Goal: Contribute content: Contribute content

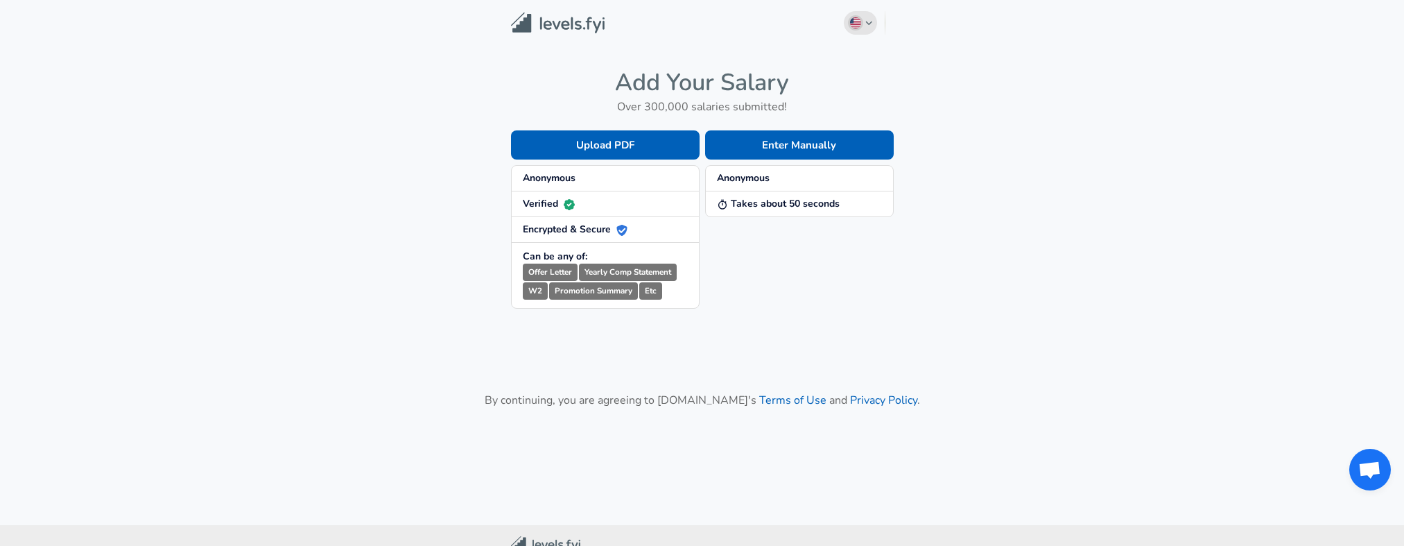
click at [874, 24] on button "English ([GEOGRAPHIC_DATA]) Change" at bounding box center [860, 23] width 33 height 24
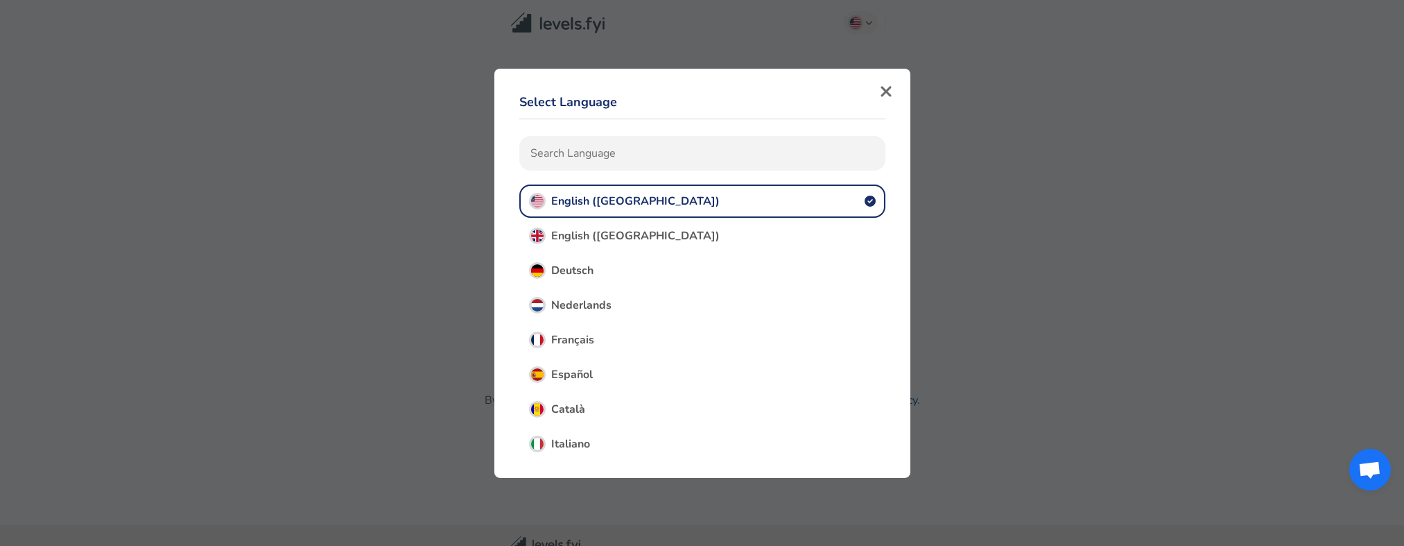
click at [672, 207] on button "English ([GEOGRAPHIC_DATA])" at bounding box center [702, 200] width 366 height 33
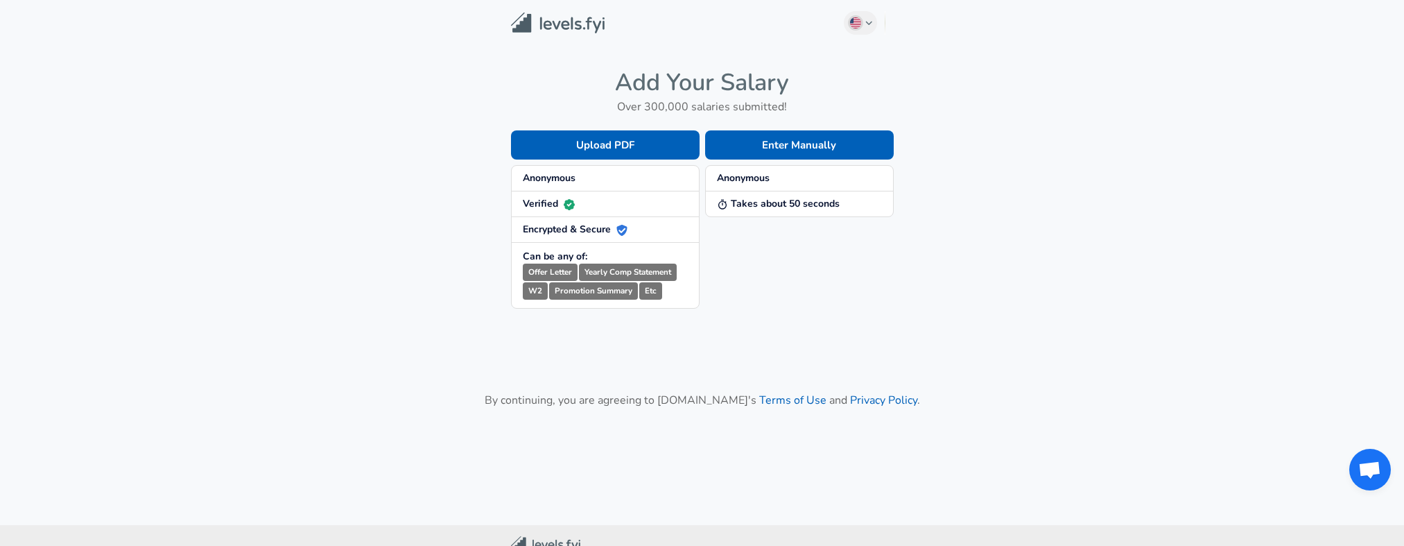
click at [986, 200] on main "English ([GEOGRAPHIC_DATA]) Change Add Your Salary Over 300,000 salaries submit…" at bounding box center [702, 245] width 1404 height 491
click at [869, 23] on icon "button" at bounding box center [869, 23] width 8 height 8
click at [804, 145] on button "Enter Manually" at bounding box center [799, 144] width 189 height 29
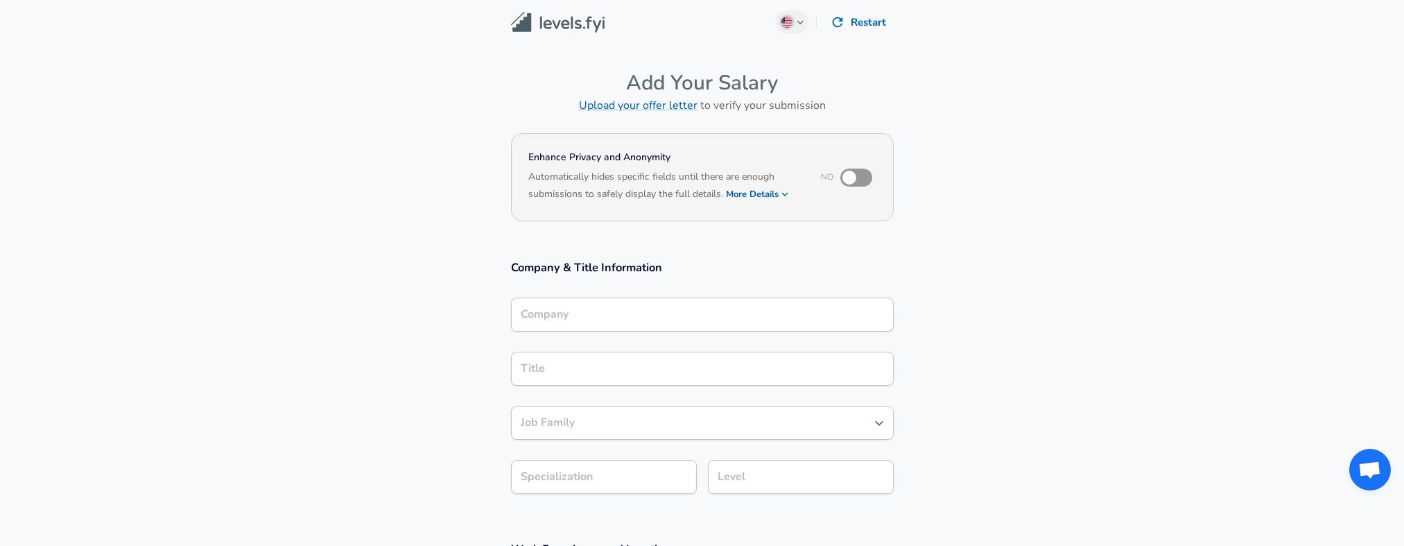
click at [736, 304] on div "Company" at bounding box center [702, 314] width 383 height 34
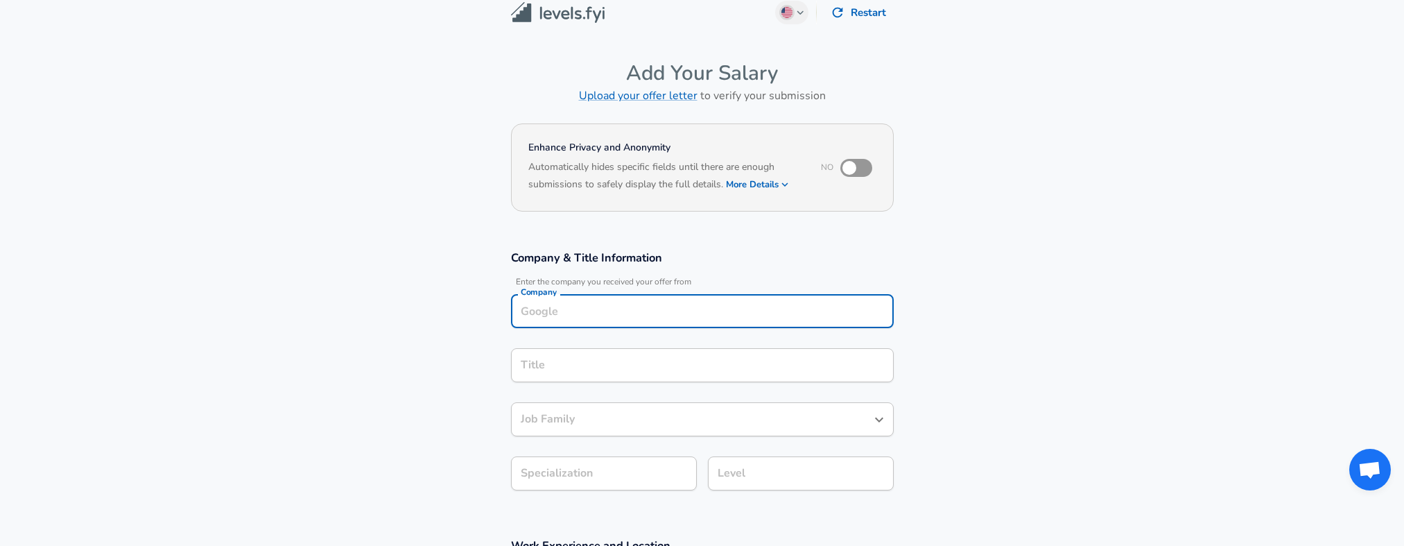
scroll to position [15, 0]
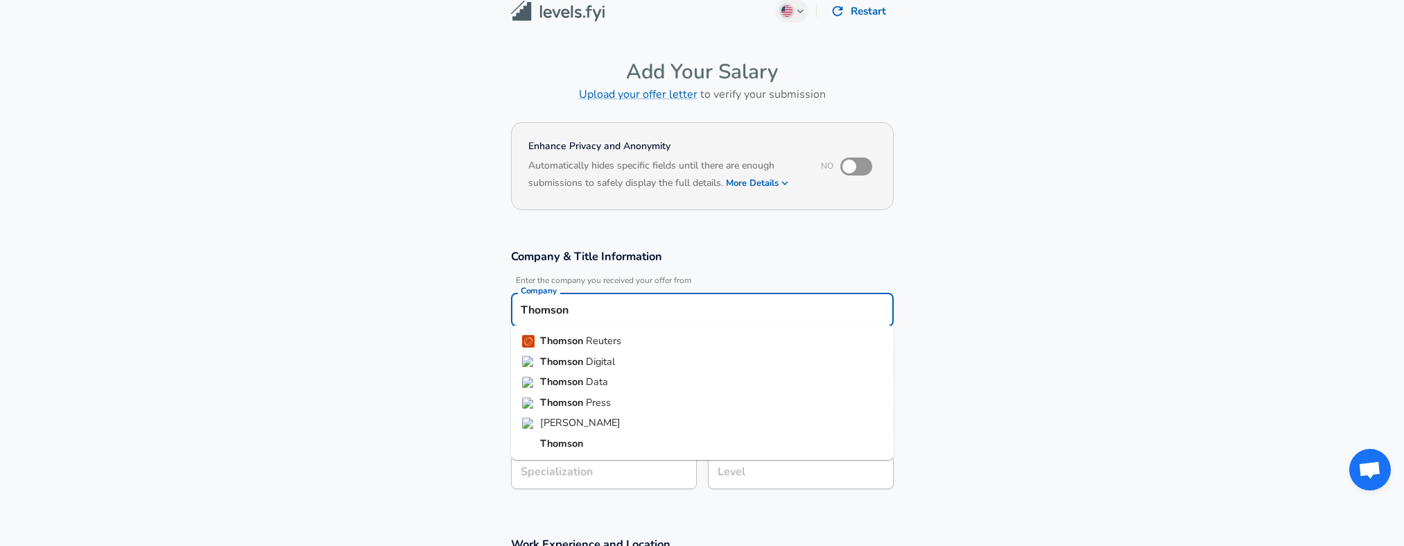
click at [548, 342] on strong "Thomson" at bounding box center [563, 340] width 46 height 14
type input "Thomson Reuters"
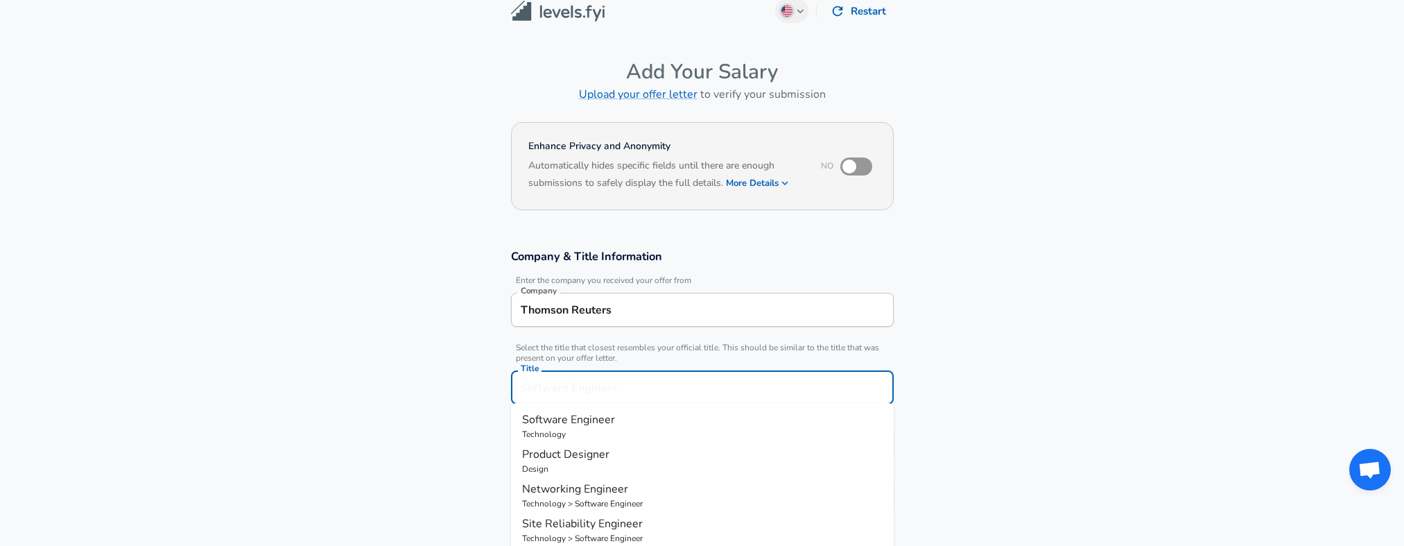
scroll to position [42, 0]
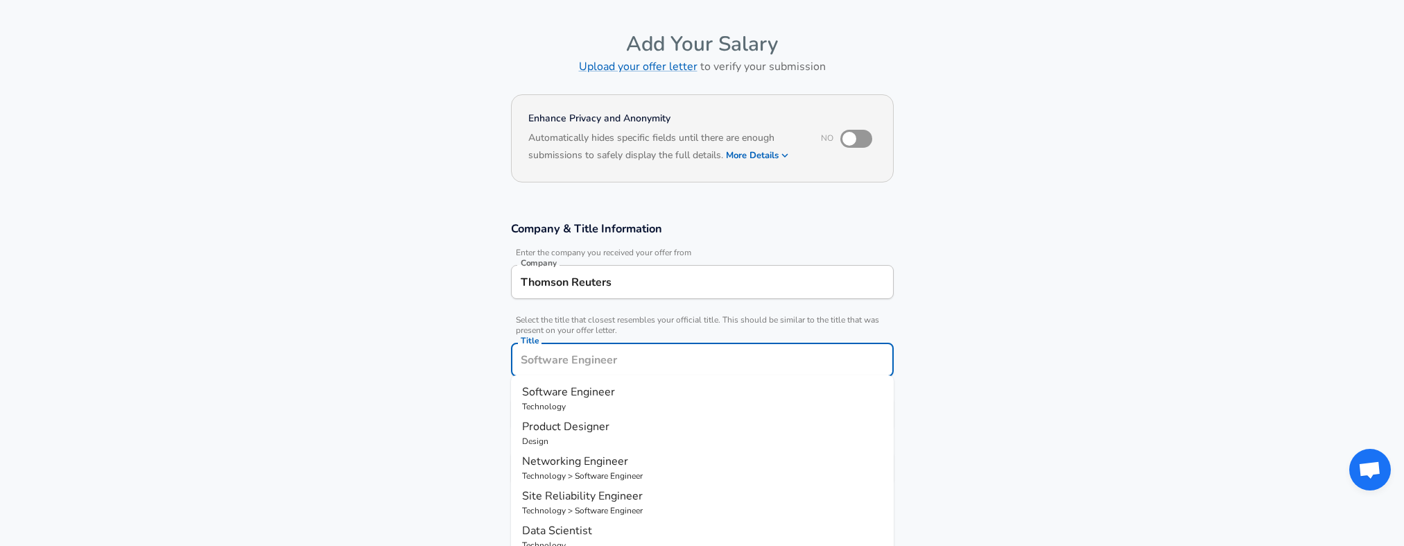
click at [572, 362] on input "Title" at bounding box center [702, 359] width 370 height 21
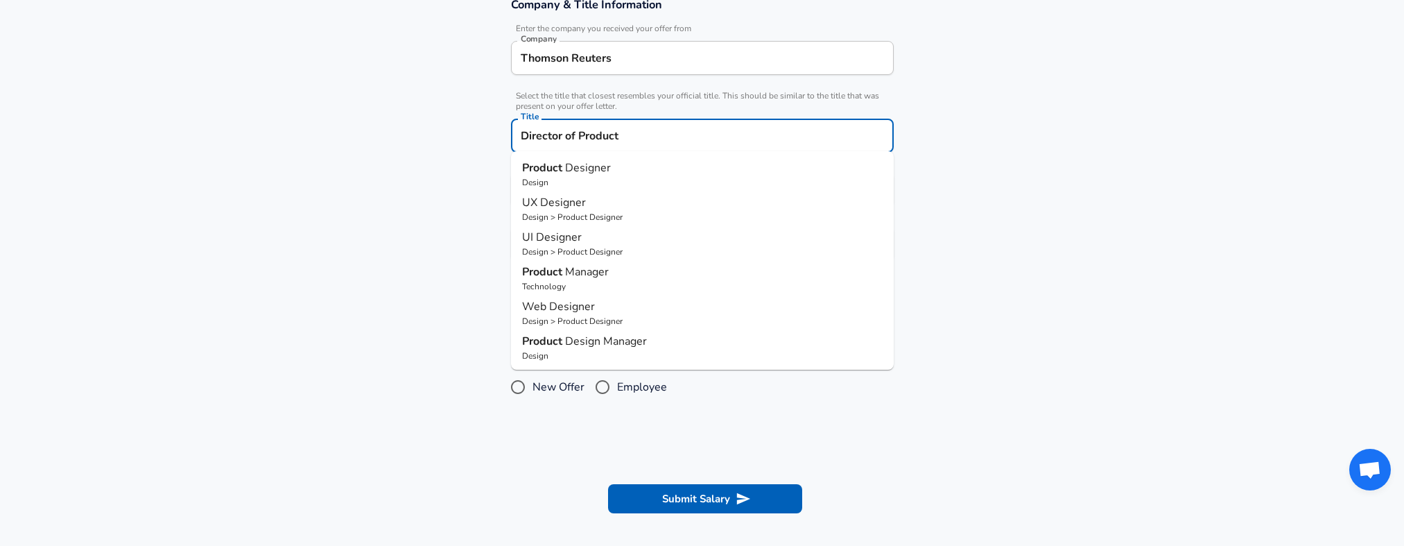
scroll to position [279, 0]
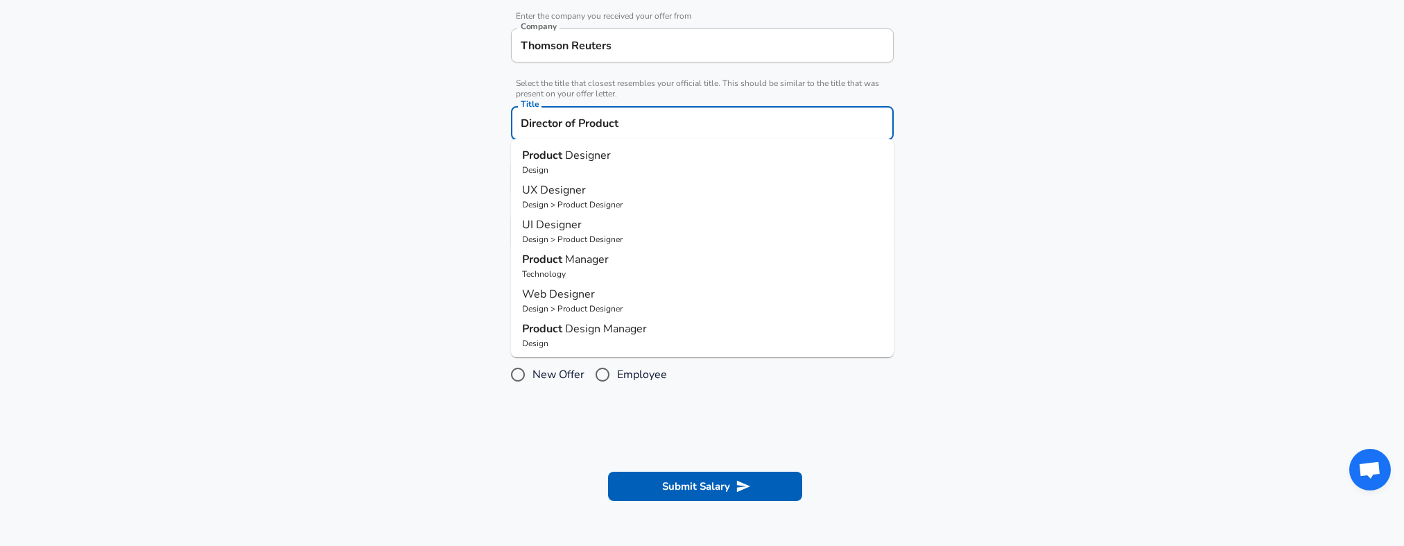
type input "Director of Product"
click at [991, 245] on section "Company & Title Information Enter the company you received your offer from Comp…" at bounding box center [702, 123] width 1404 height 311
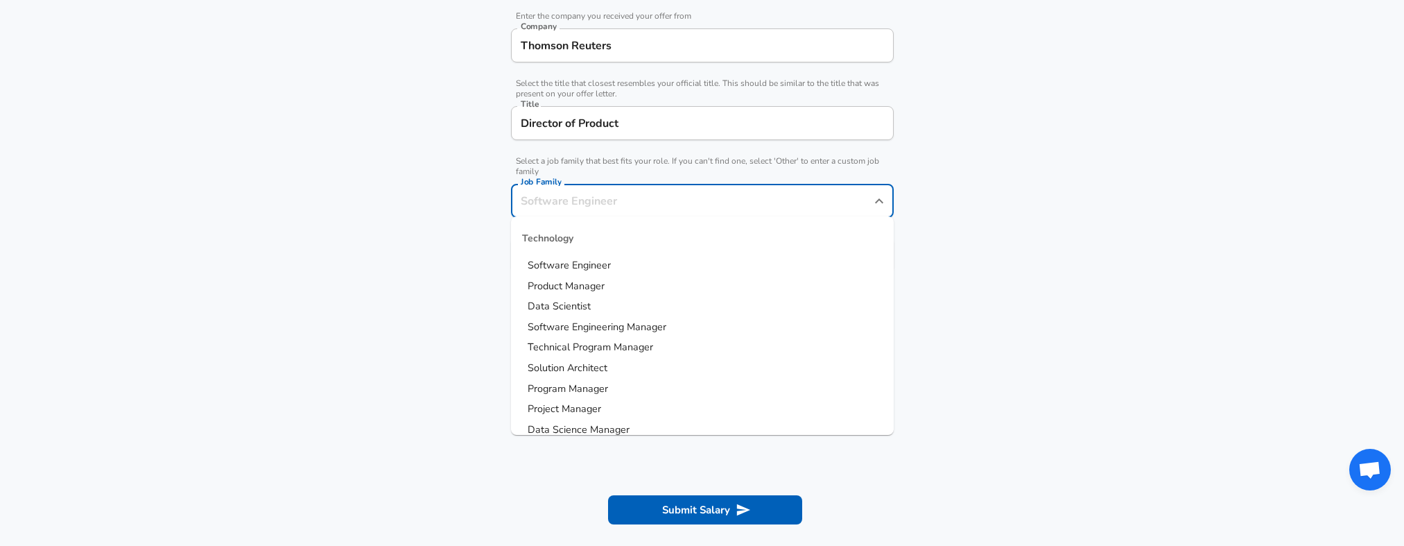
scroll to position [306, 0]
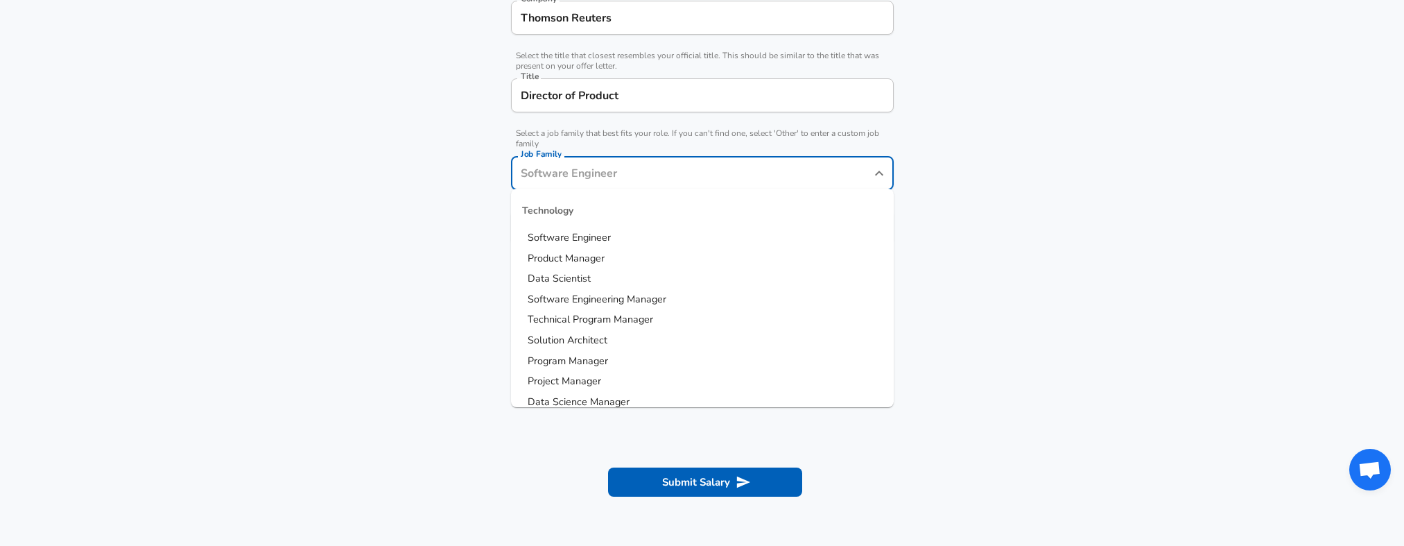
click at [711, 177] on input "Job Family" at bounding box center [691, 172] width 349 height 21
click at [670, 253] on li "Product Manager" at bounding box center [702, 258] width 383 height 21
type input "Product Manager"
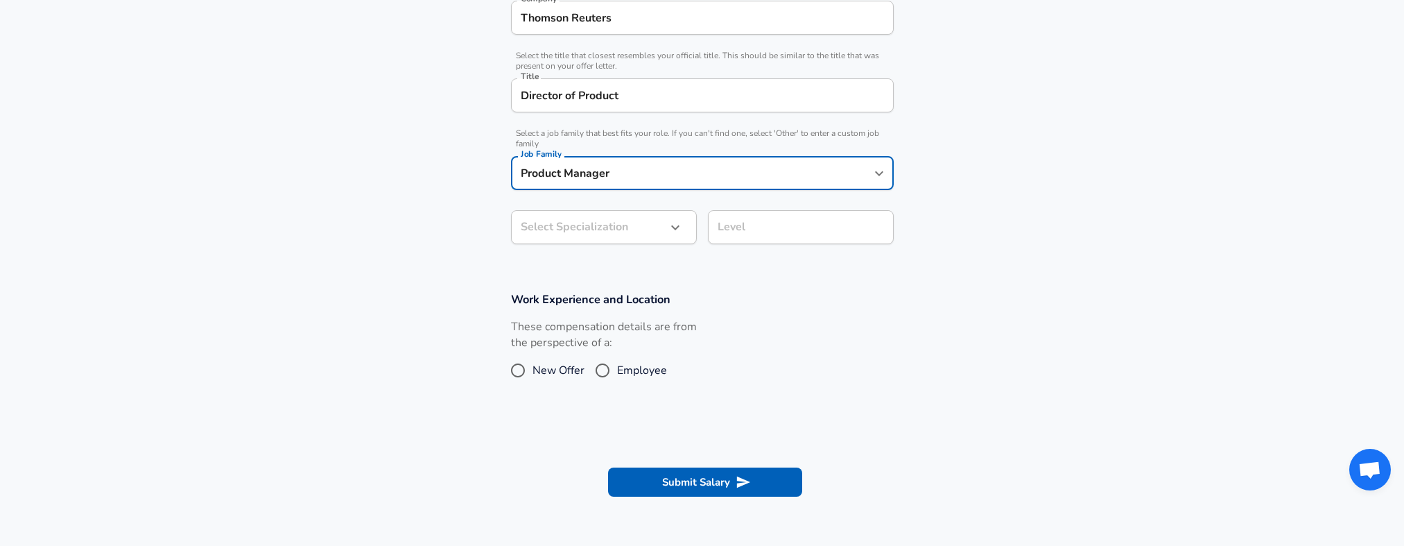
click at [668, 234] on button "button" at bounding box center [675, 228] width 24 height 24
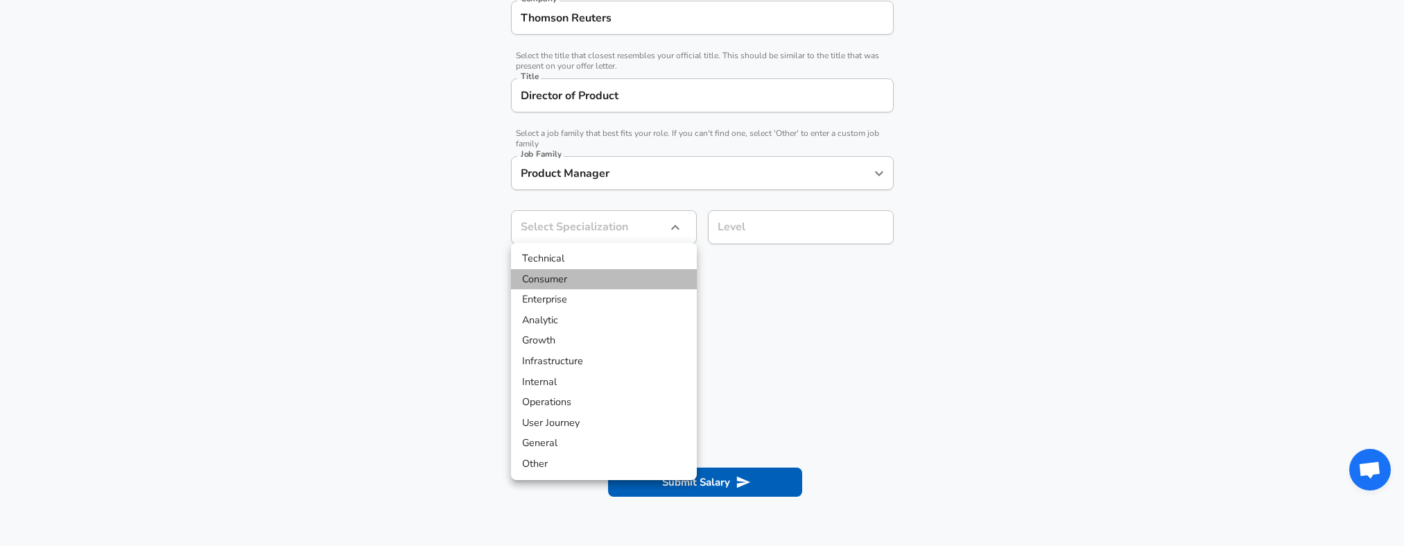
click at [645, 274] on li "Consumer" at bounding box center [604, 279] width 186 height 21
type input "Consumer"
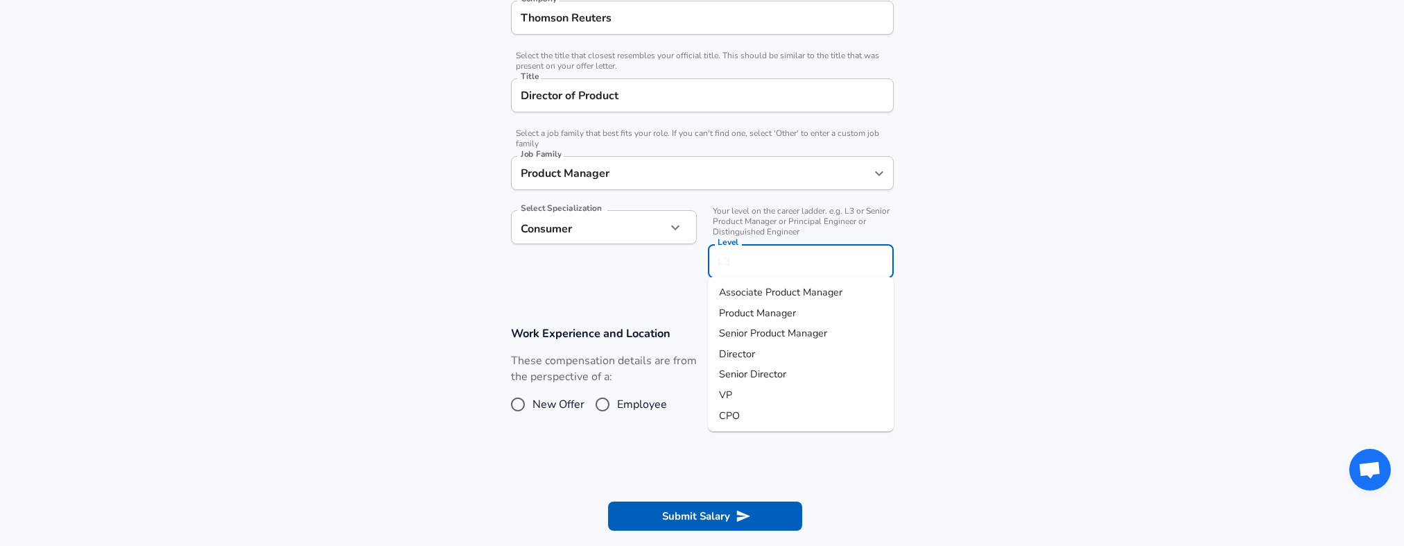
scroll to position [334, 0]
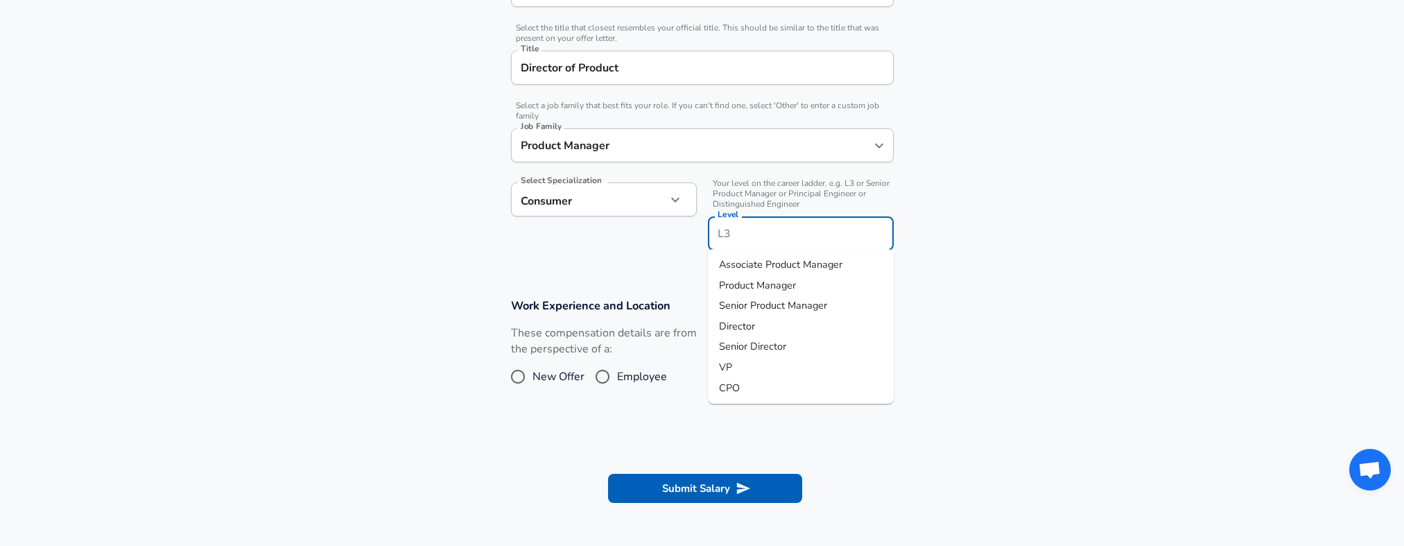
click at [829, 230] on input "Level" at bounding box center [800, 233] width 173 height 21
click at [796, 316] on li "Director" at bounding box center [801, 326] width 186 height 21
type input "Director"
click at [613, 375] on input "Employee" at bounding box center [602, 376] width 29 height 22
radio input "true"
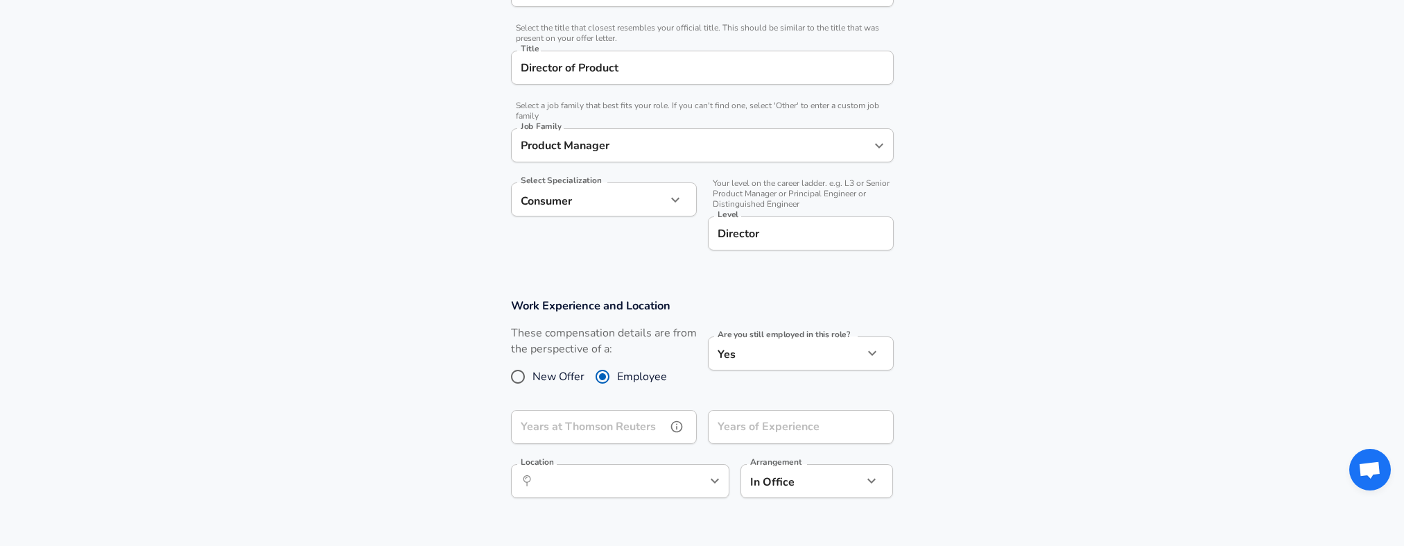
click at [609, 430] on input "Years at Thomson Reuters" at bounding box center [588, 427] width 155 height 34
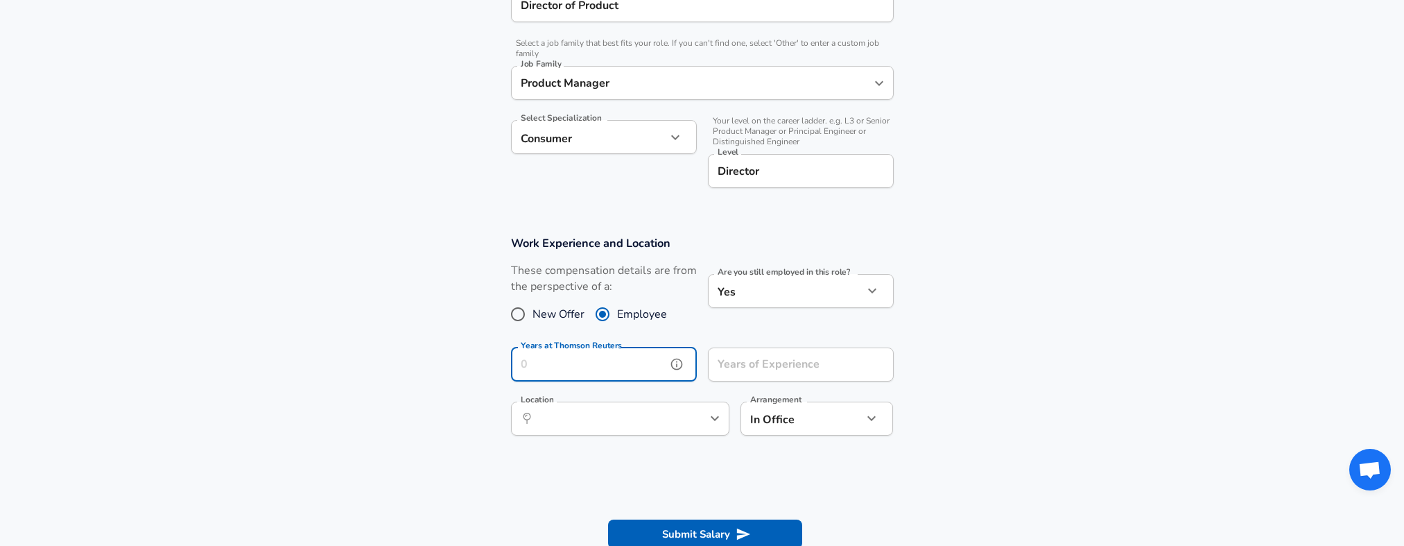
scroll to position [399, 0]
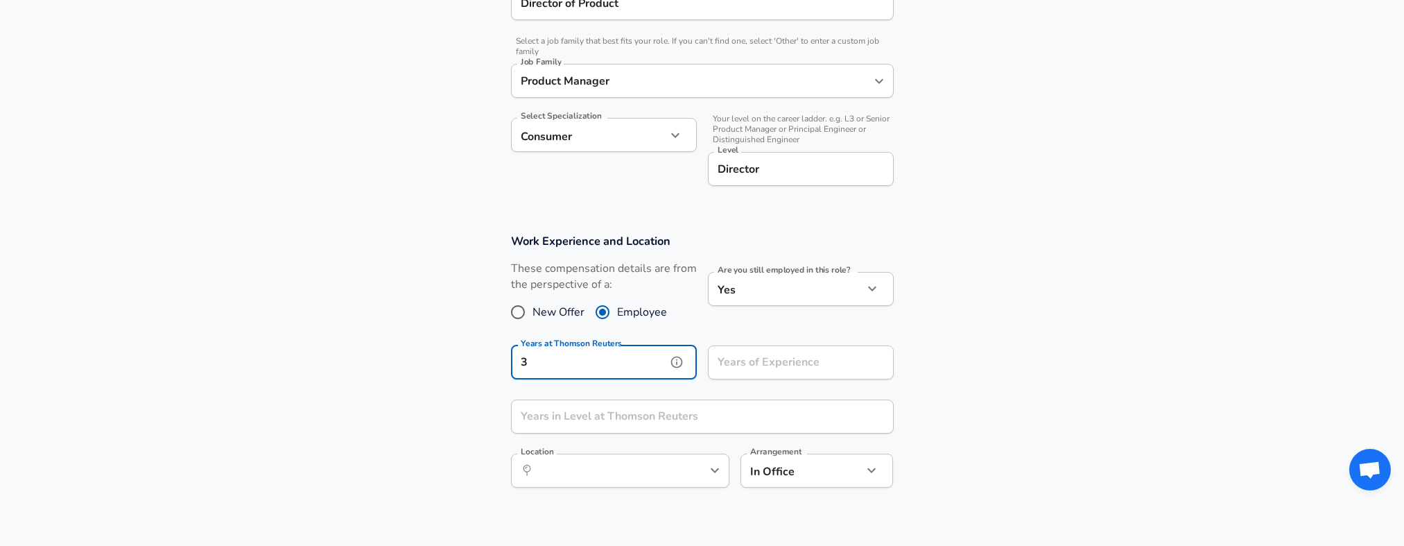
type input "3"
click at [751, 367] on input "Years of Experience" at bounding box center [785, 362] width 155 height 34
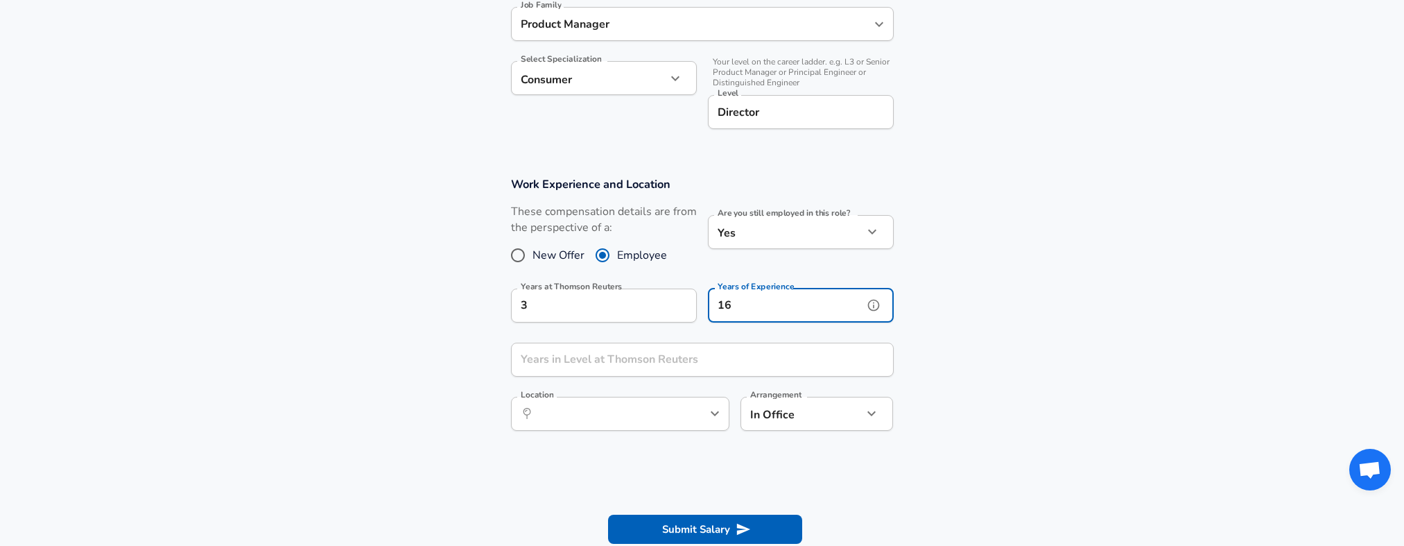
scroll to position [527, 0]
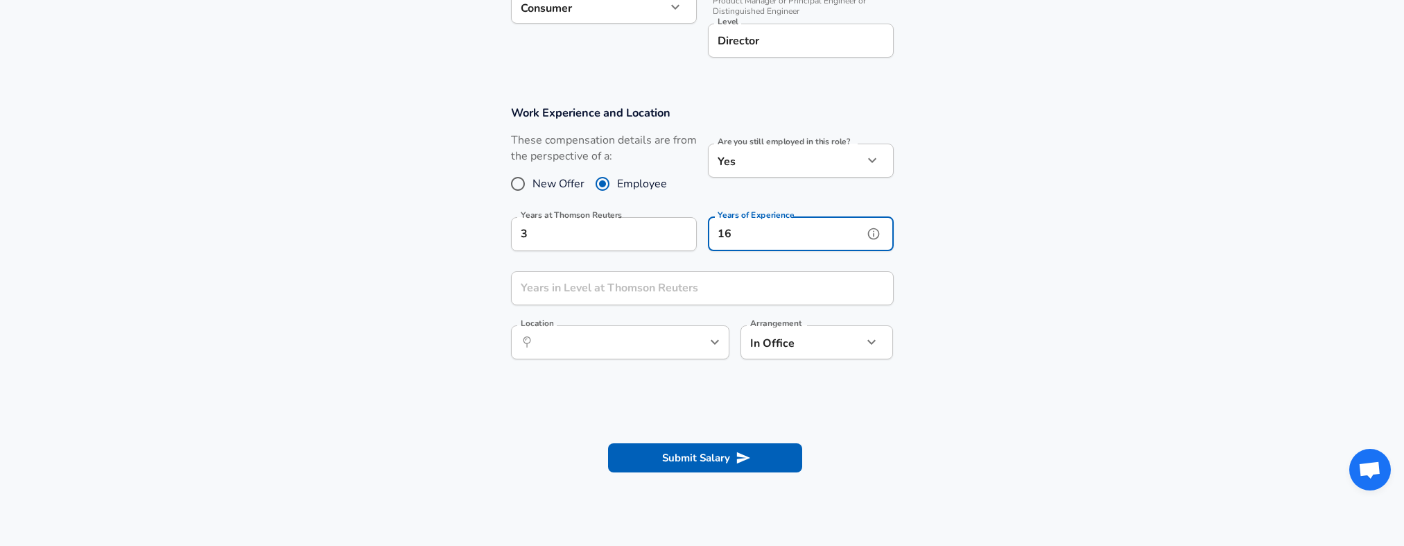
type input "16"
click at [724, 290] on input "Years in Level at Thomson Reuters" at bounding box center [687, 288] width 352 height 34
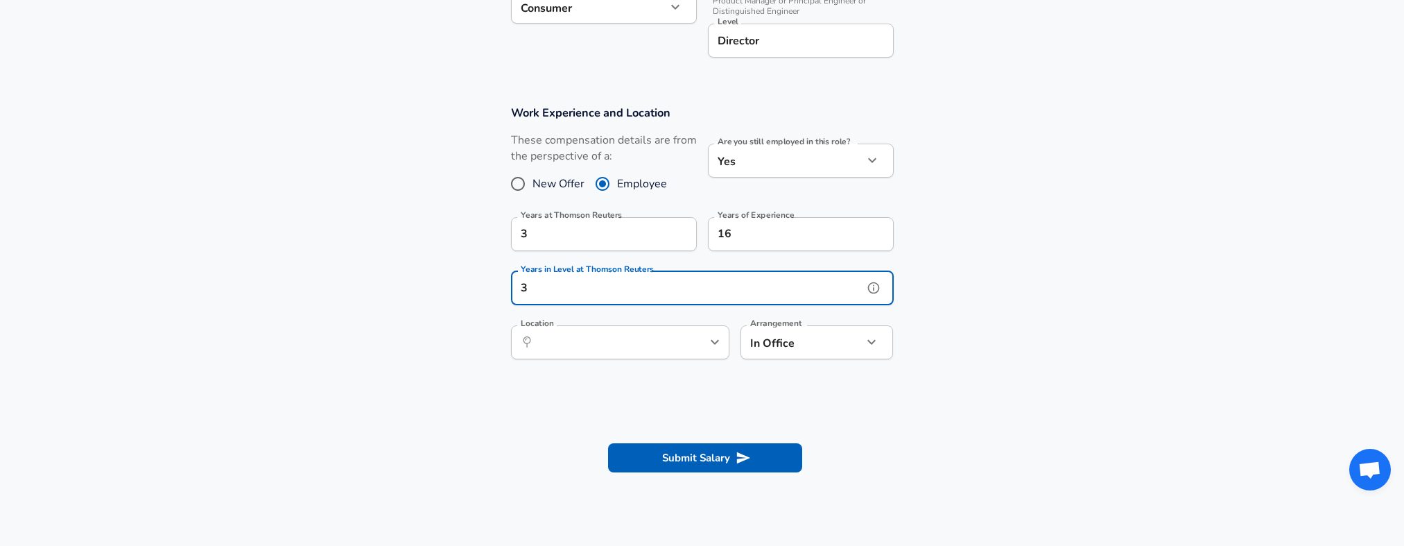
click at [703, 352] on div "​ Location" at bounding box center [620, 342] width 218 height 34
type input "3"
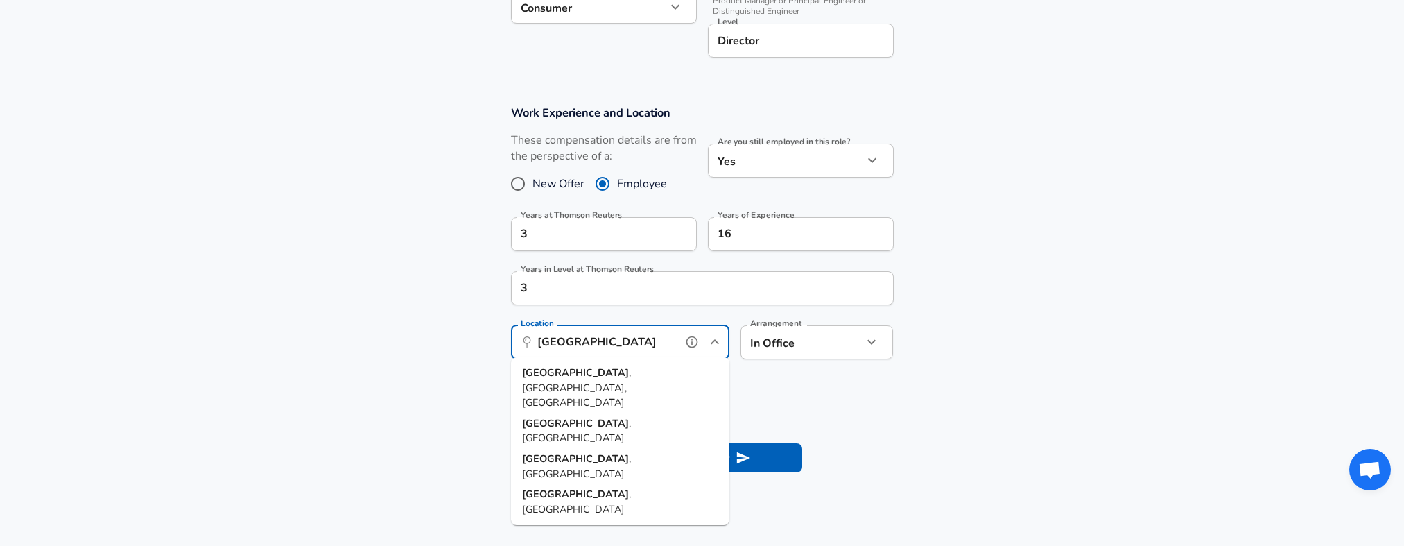
click at [632, 371] on li "[GEOGRAPHIC_DATA] , [GEOGRAPHIC_DATA], [GEOGRAPHIC_DATA]" at bounding box center [620, 388] width 218 height 51
type input "[GEOGRAPHIC_DATA], [GEOGRAPHIC_DATA], [GEOGRAPHIC_DATA]"
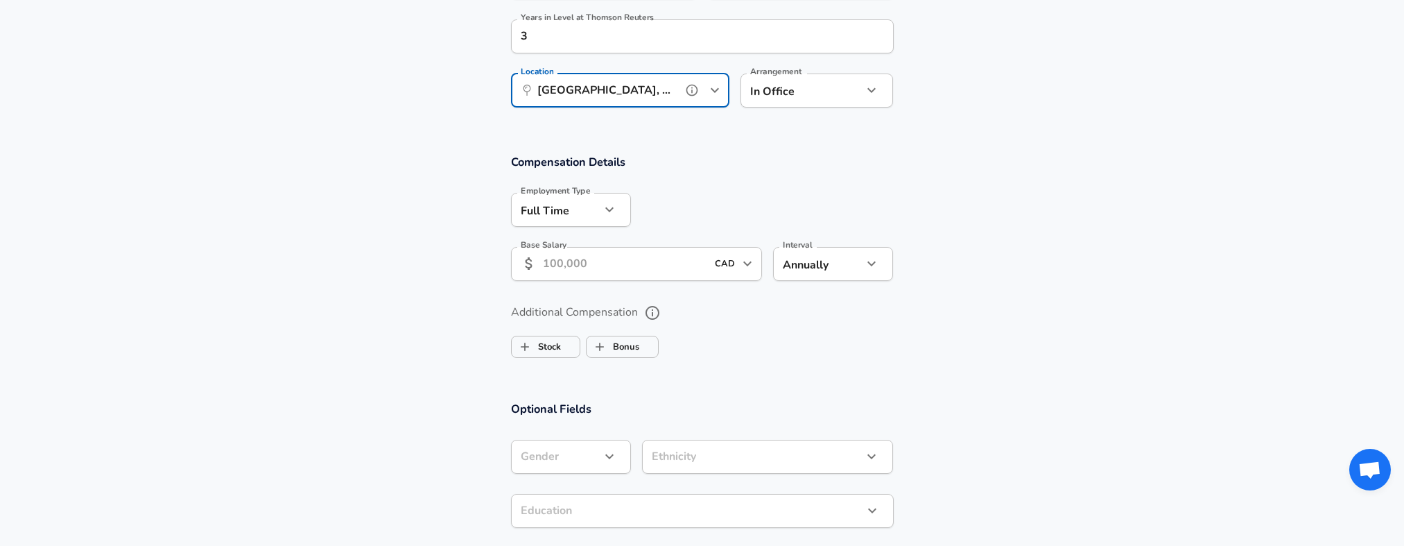
scroll to position [779, 0]
click at [670, 261] on input "Base Salary" at bounding box center [625, 263] width 164 height 34
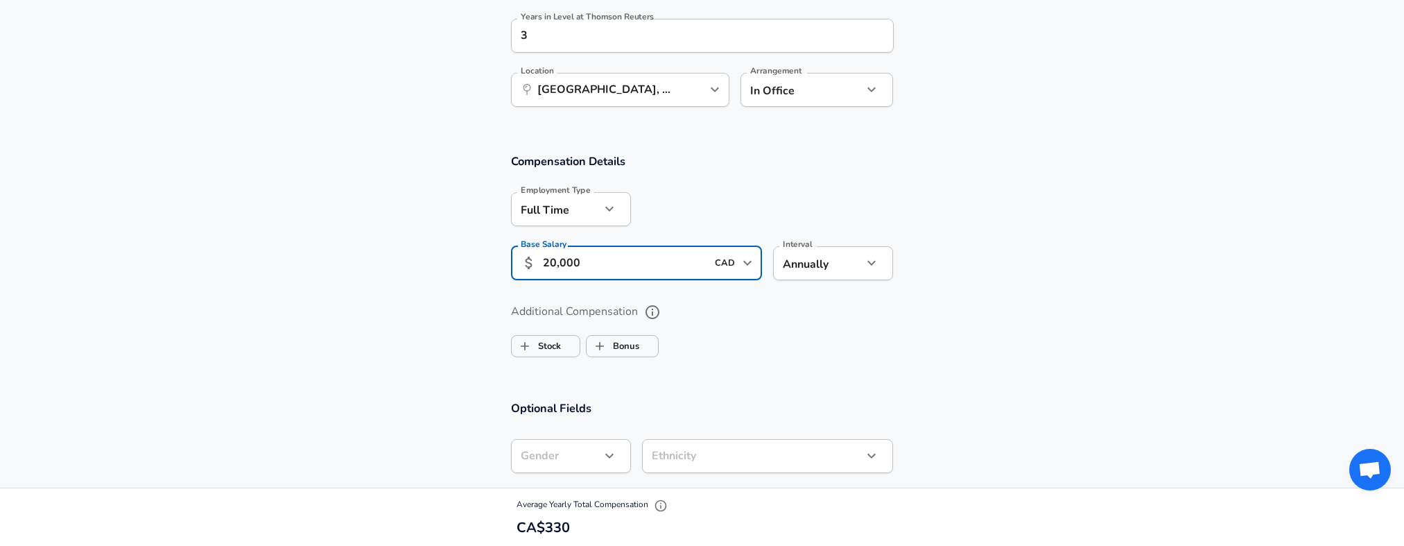
type input "200,000"
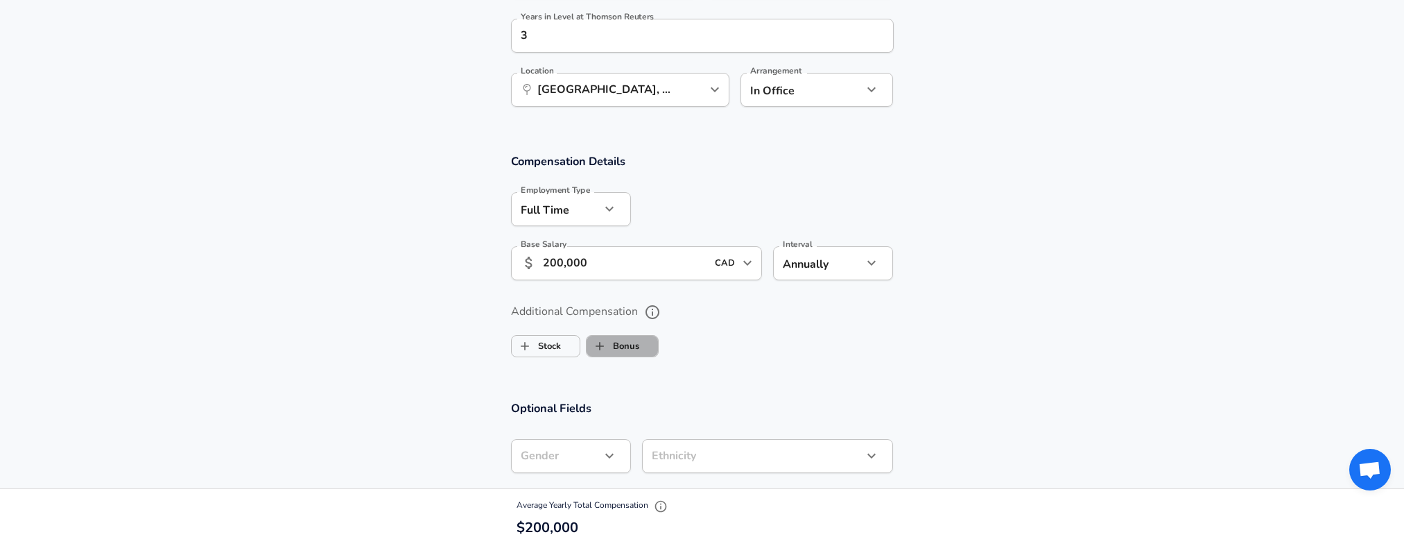
click at [620, 342] on label "Bonus" at bounding box center [612, 346] width 53 height 26
checkbox input "true"
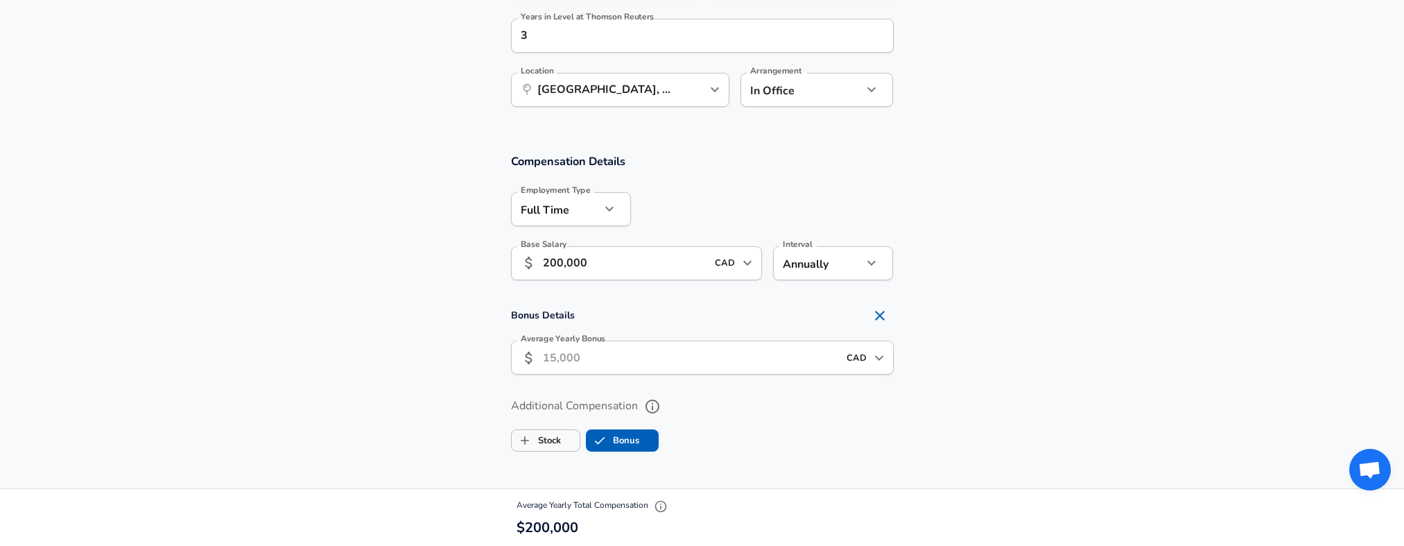
click at [568, 344] on input "Average Yearly Bonus" at bounding box center [690, 357] width 295 height 34
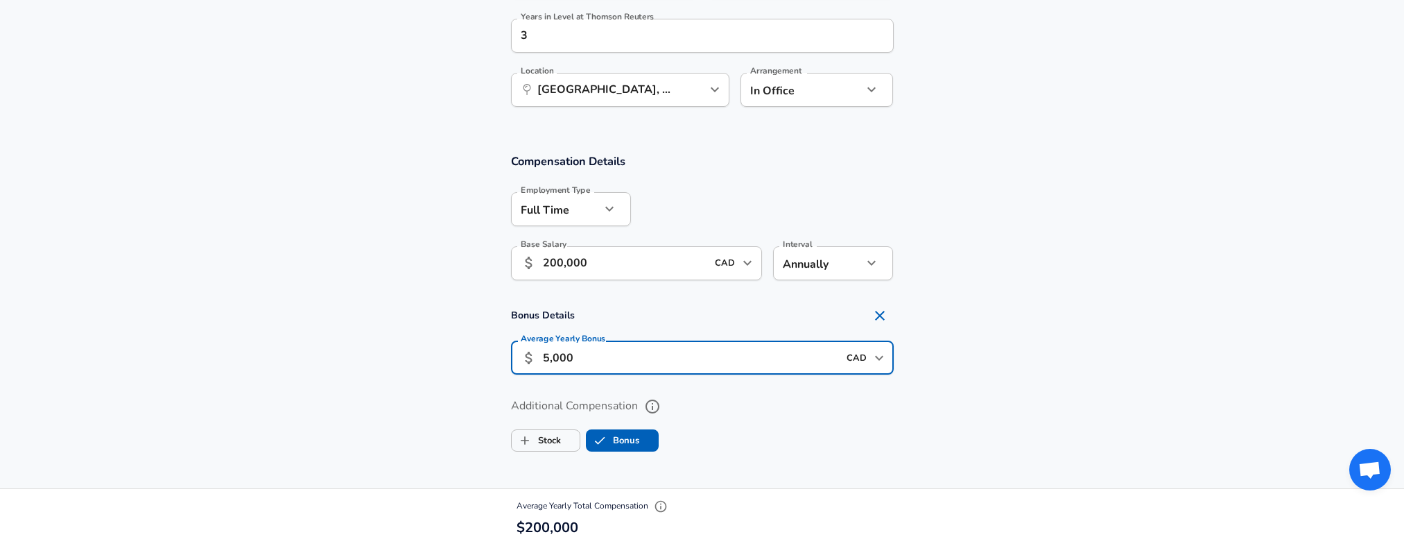
type input "50,000"
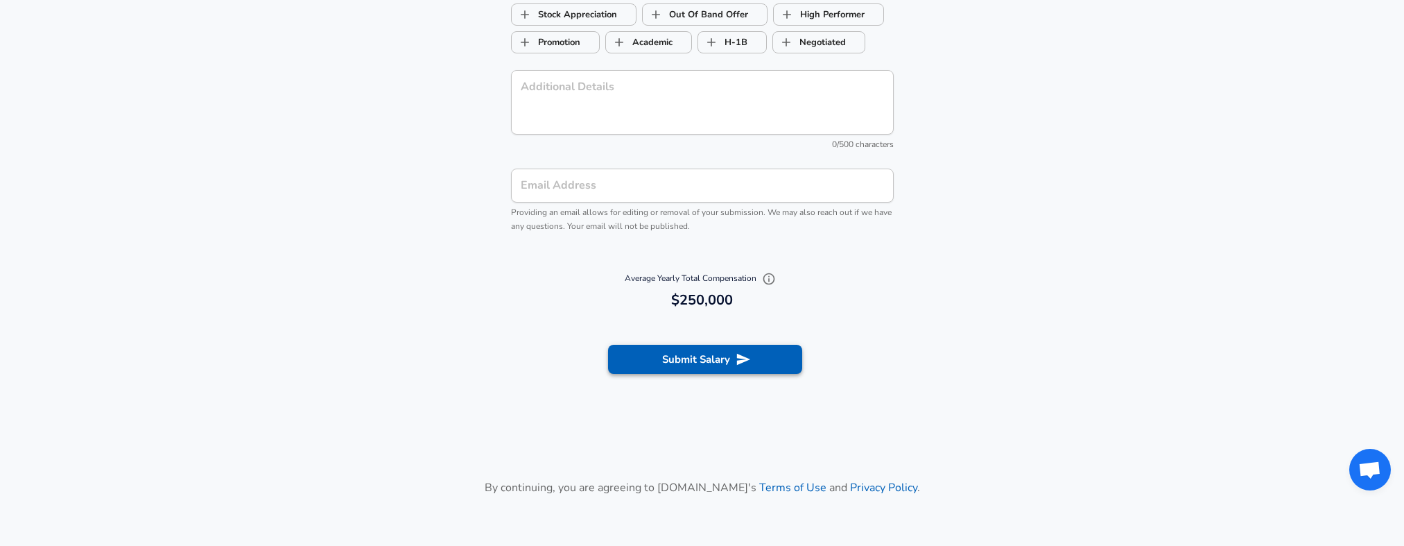
scroll to position [1453, 0]
click at [717, 353] on button "Submit Salary" at bounding box center [705, 357] width 194 height 29
